Goal: Navigation & Orientation: Find specific page/section

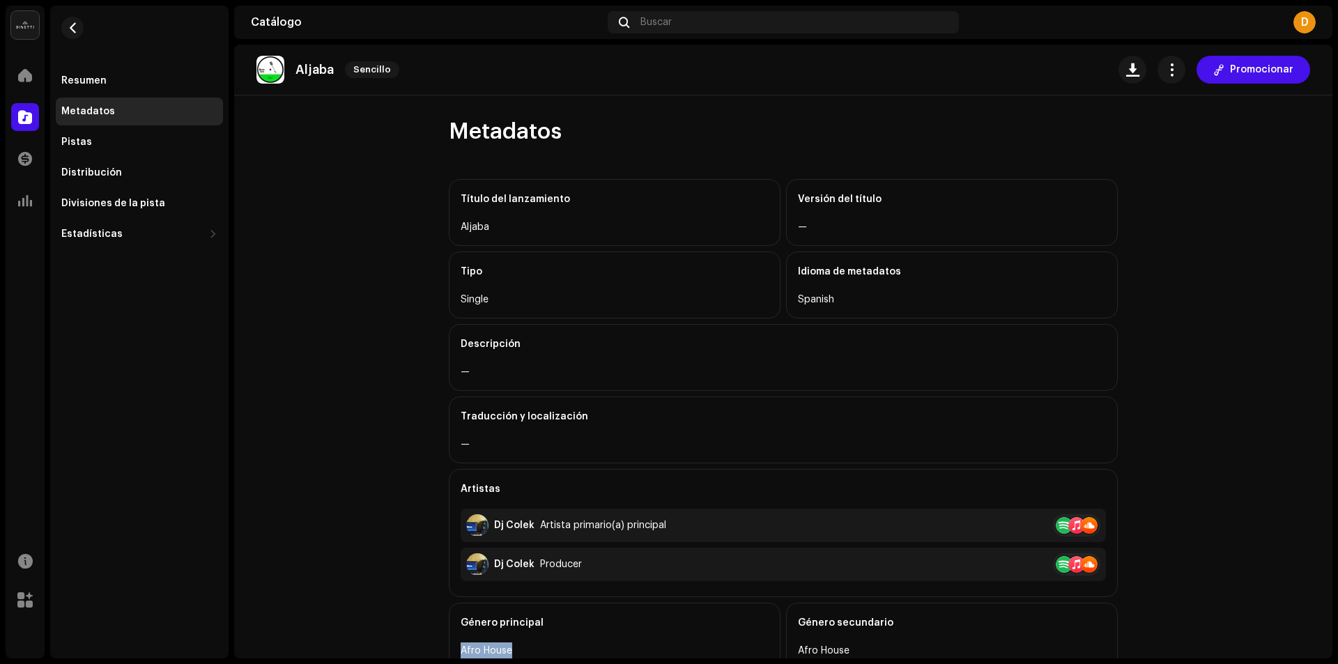
scroll to position [209, 0]
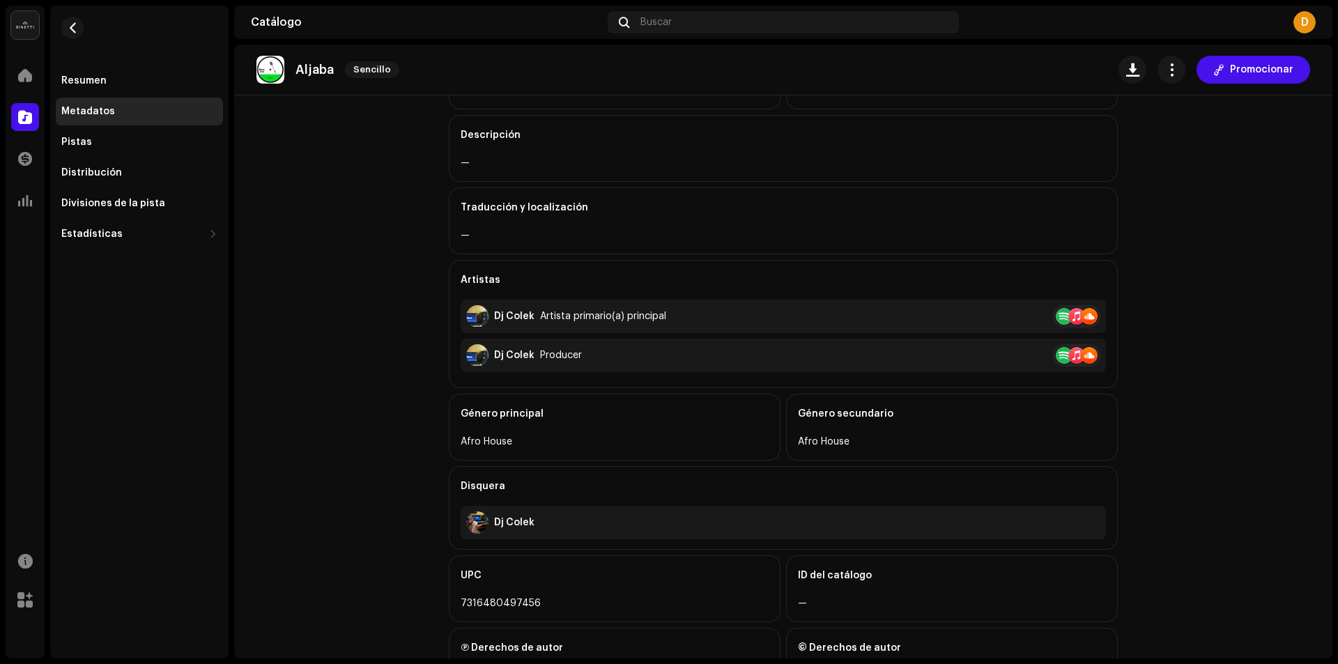
click at [348, 390] on catalog-releases-details-metadata "[PERSON_NAME] Promocionar Metadatos Título del lanzamiento Aljaba Versión del t…" at bounding box center [783, 282] width 1098 height 893
click at [33, 111] on div at bounding box center [25, 117] width 28 height 28
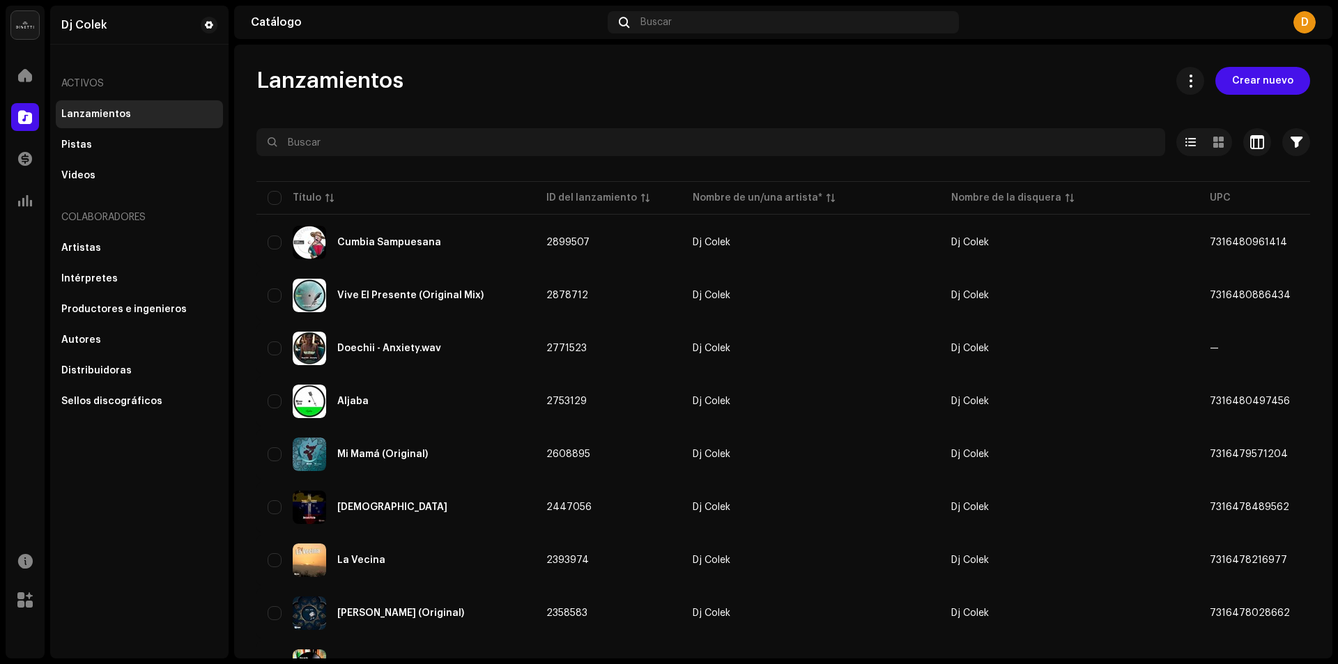
click at [74, 115] on div "Lanzamientos" at bounding box center [96, 114] width 70 height 11
click at [79, 109] on div "Lanzamientos" at bounding box center [96, 114] width 70 height 11
click at [1234, 87] on span "Crear nuevo" at bounding box center [1262, 81] width 61 height 28
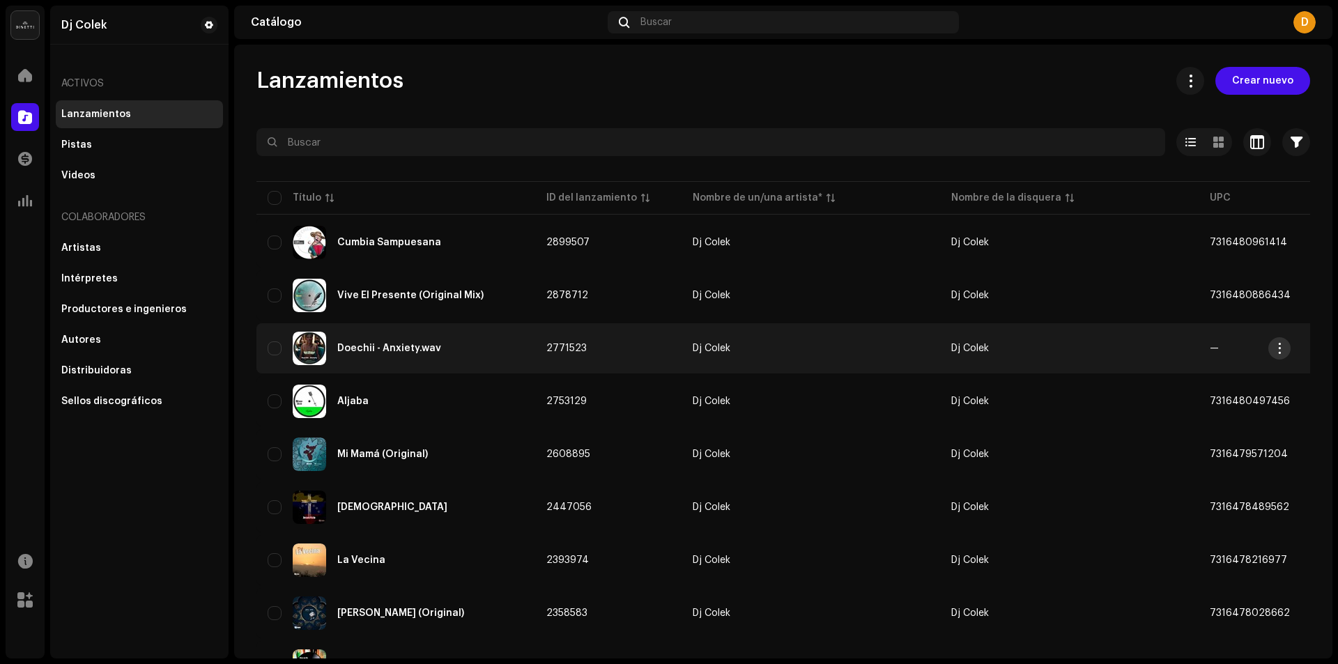
click at [1279, 347] on span "button" at bounding box center [1279, 348] width 10 height 11
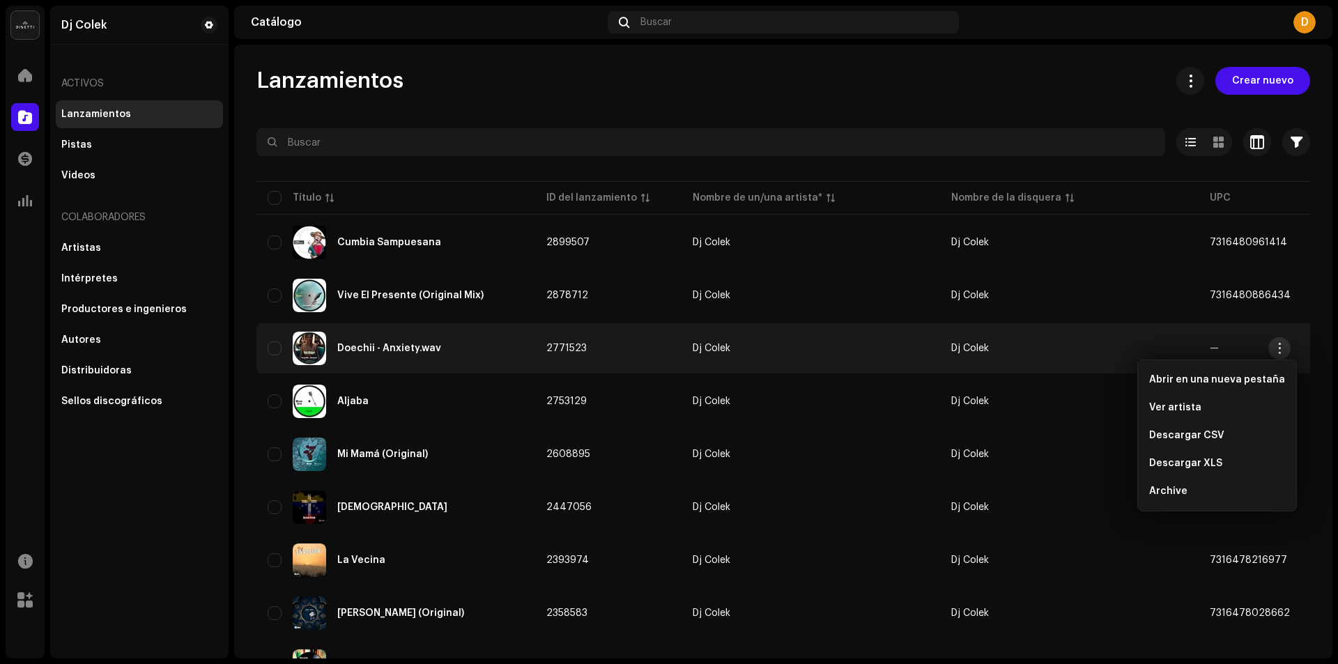
click at [1279, 347] on span "button" at bounding box center [1279, 348] width 10 height 11
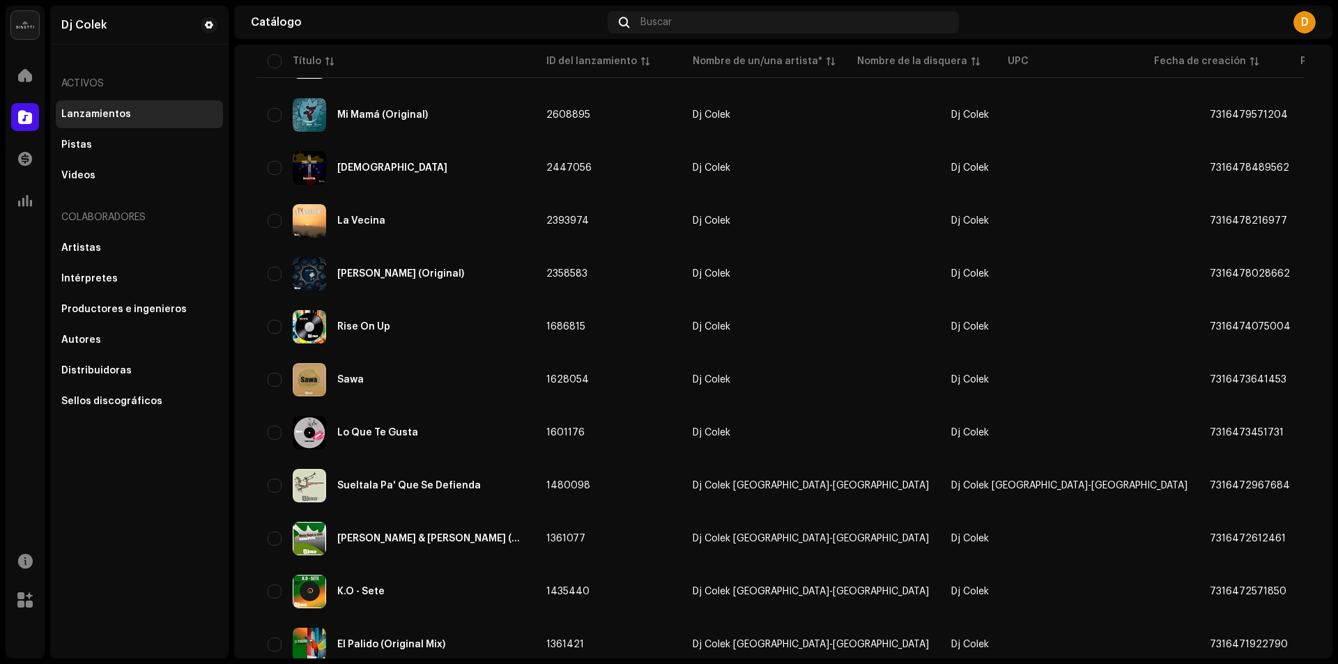
scroll to position [348, 0]
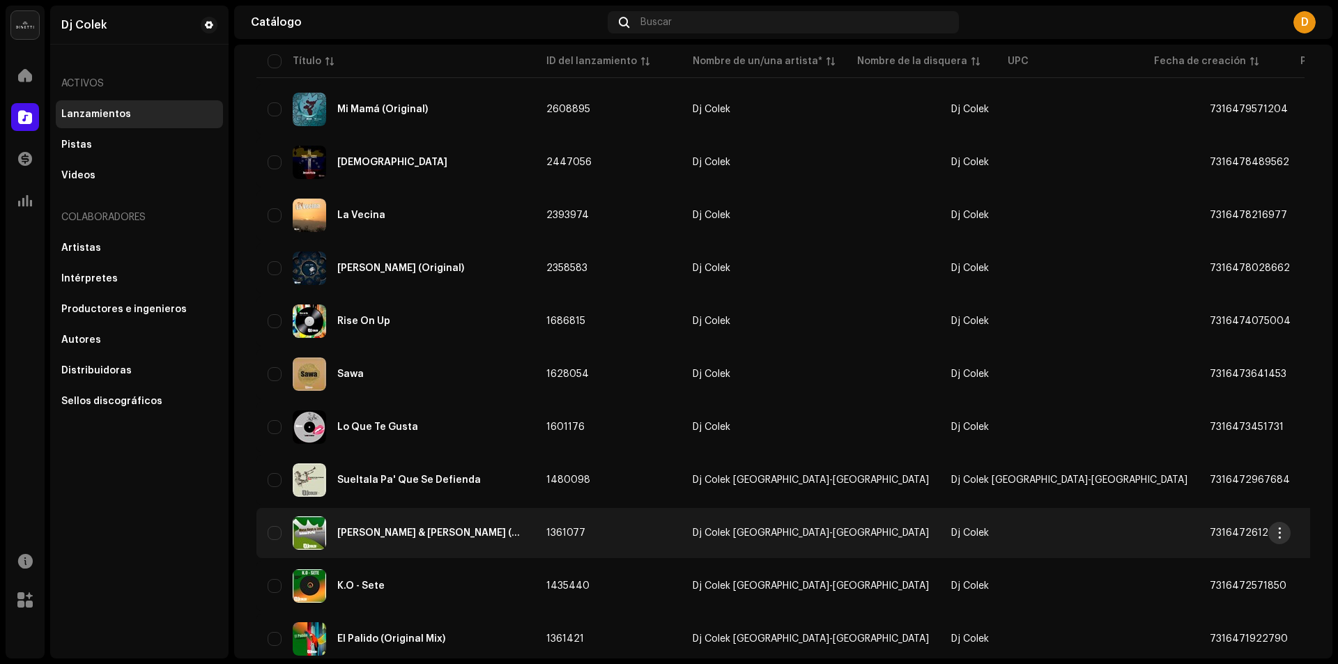
click at [1279, 533] on span "button" at bounding box center [1279, 532] width 10 height 11
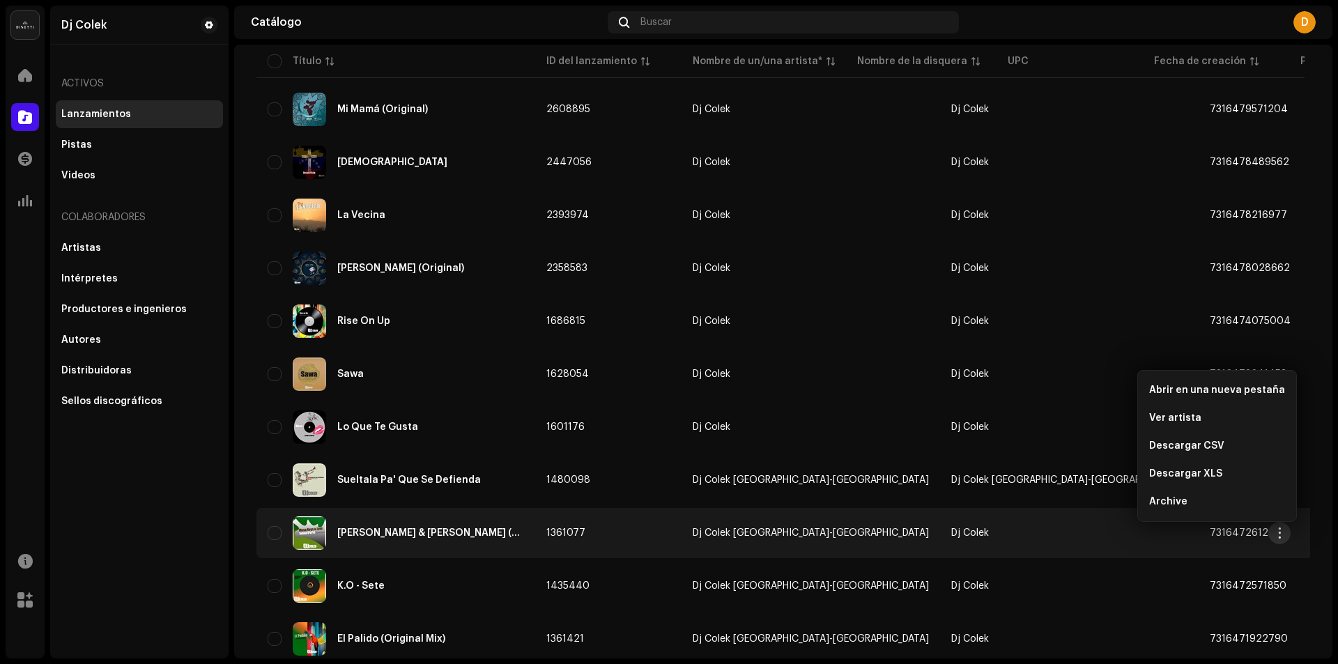
click at [1279, 533] on span "button" at bounding box center [1279, 532] width 10 height 11
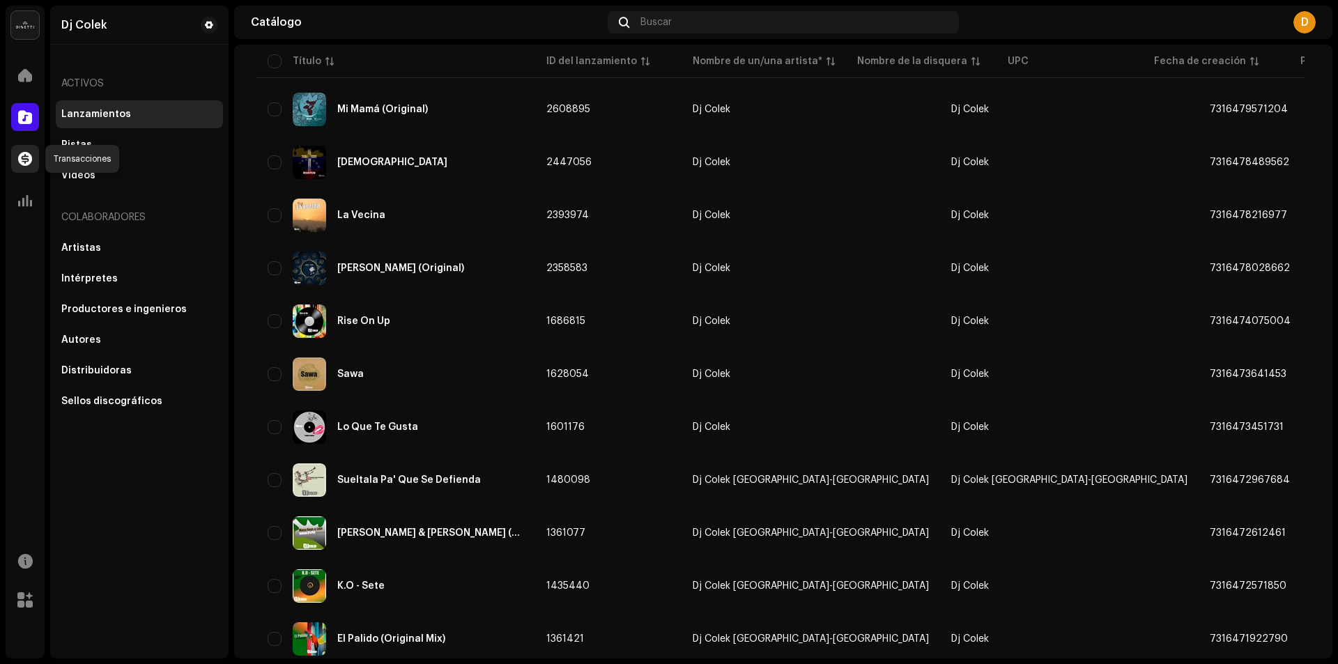
click at [26, 162] on span at bounding box center [25, 158] width 14 height 11
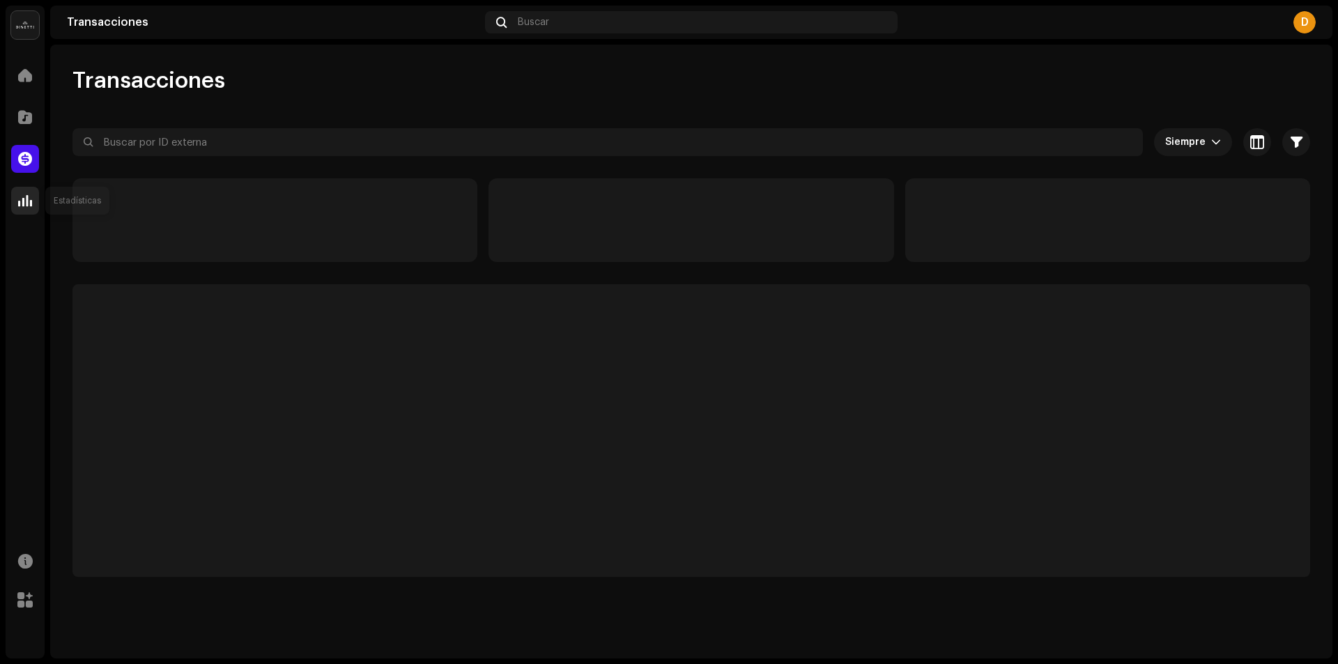
click at [26, 199] on span at bounding box center [25, 200] width 14 height 11
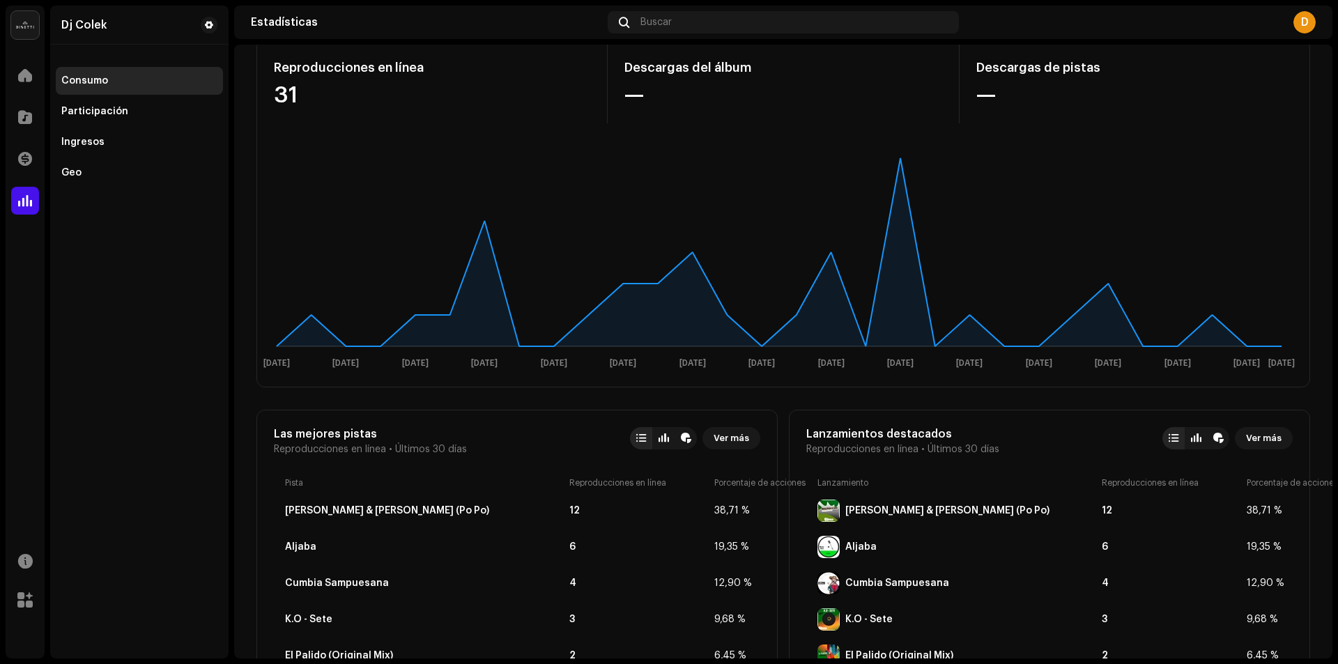
scroll to position [279, 0]
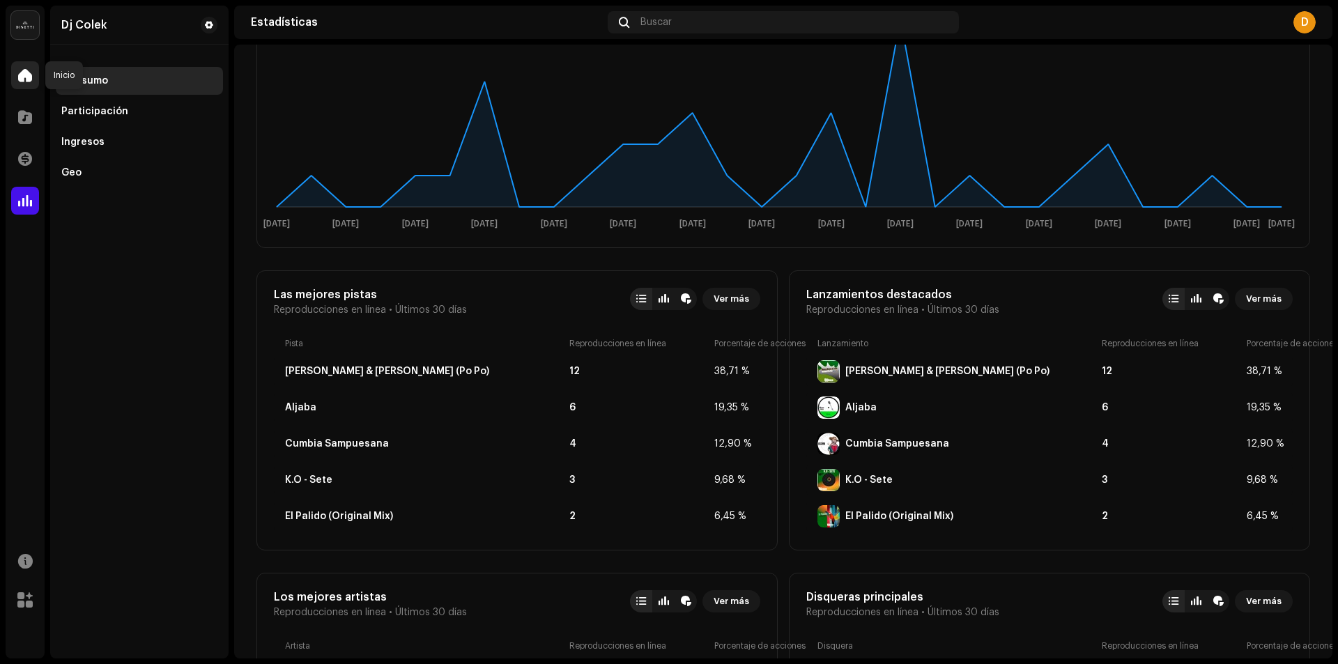
click at [26, 72] on span at bounding box center [25, 75] width 14 height 11
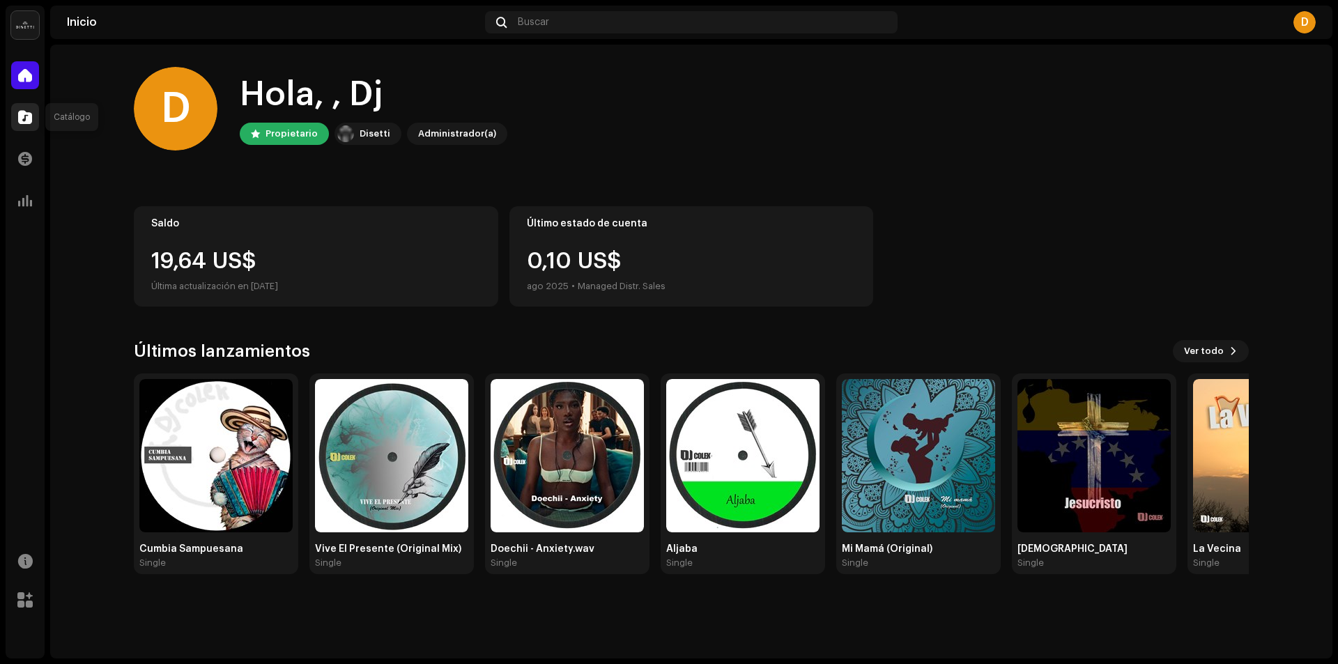
click at [21, 115] on span at bounding box center [25, 116] width 14 height 11
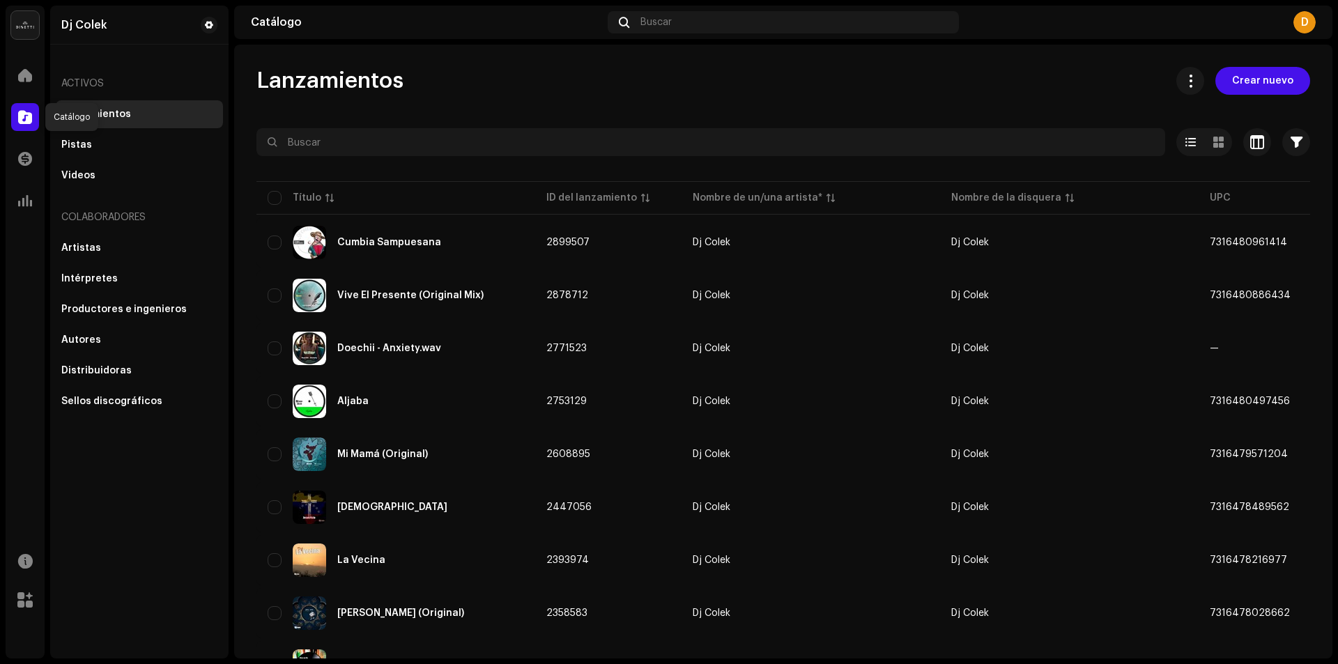
click at [26, 116] on span at bounding box center [25, 116] width 14 height 11
click at [26, 201] on span at bounding box center [25, 200] width 14 height 11
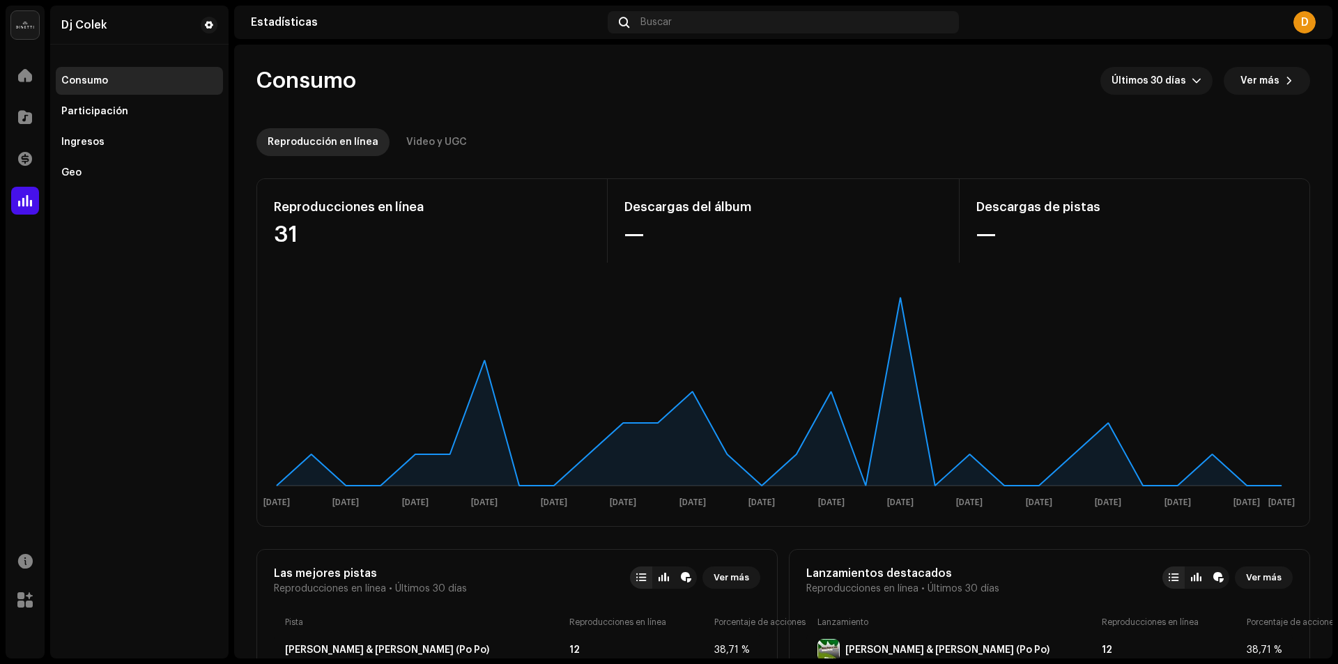
click at [1302, 20] on div "D" at bounding box center [1304, 22] width 22 height 22
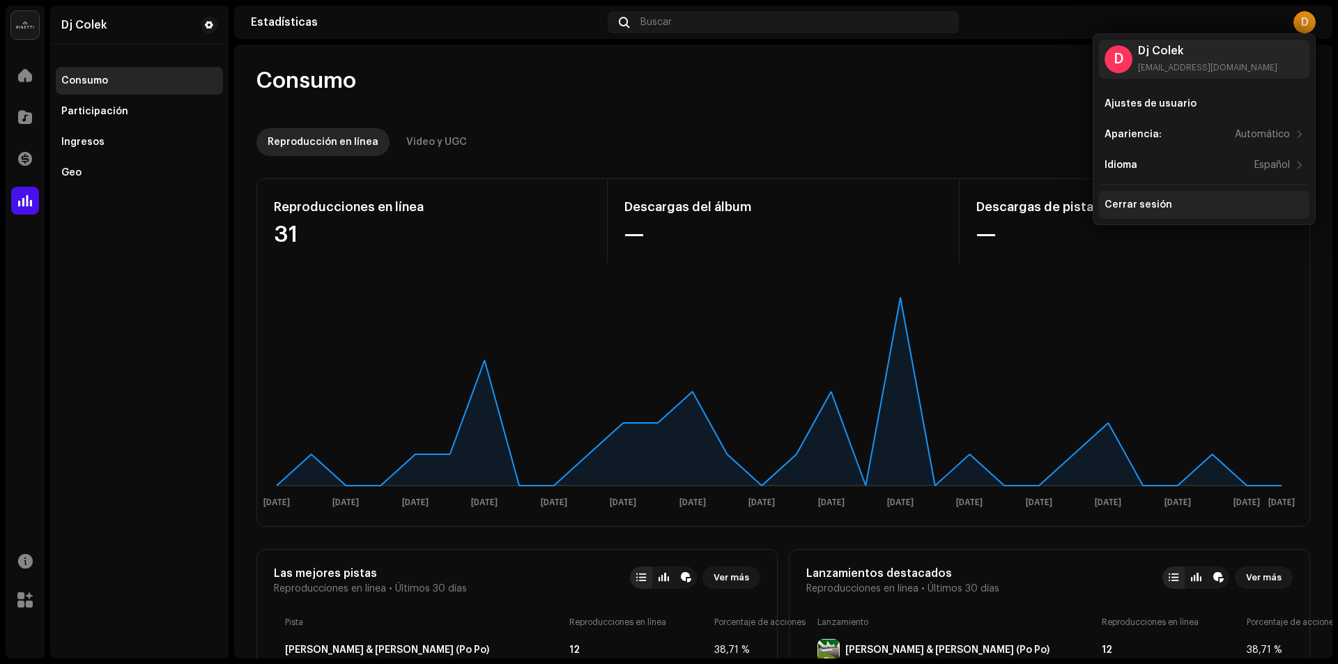
click at [1123, 201] on div "Cerrar sesión" at bounding box center [1138, 204] width 68 height 11
